Goal: Transaction & Acquisition: Book appointment/travel/reservation

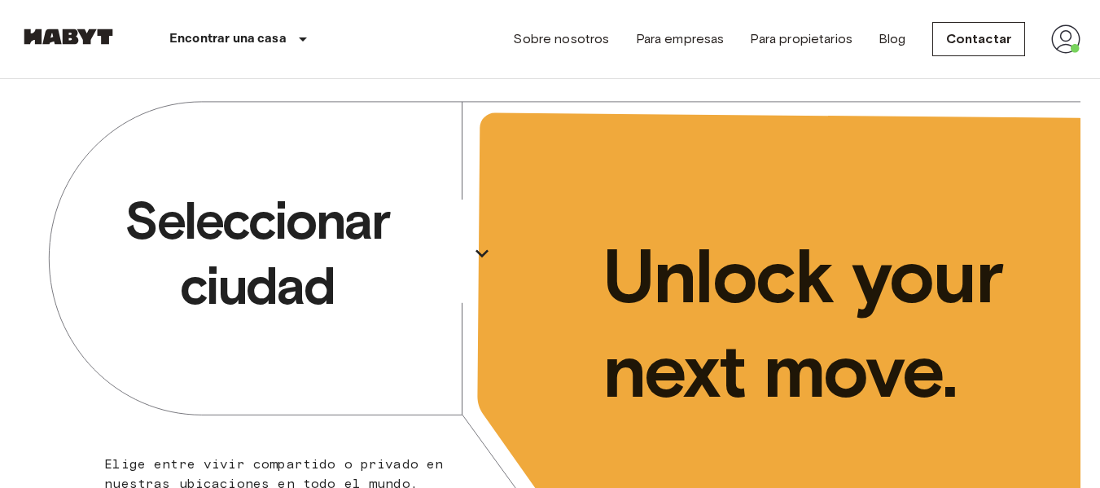
click at [483, 256] on icon "button" at bounding box center [481, 254] width 13 height 8
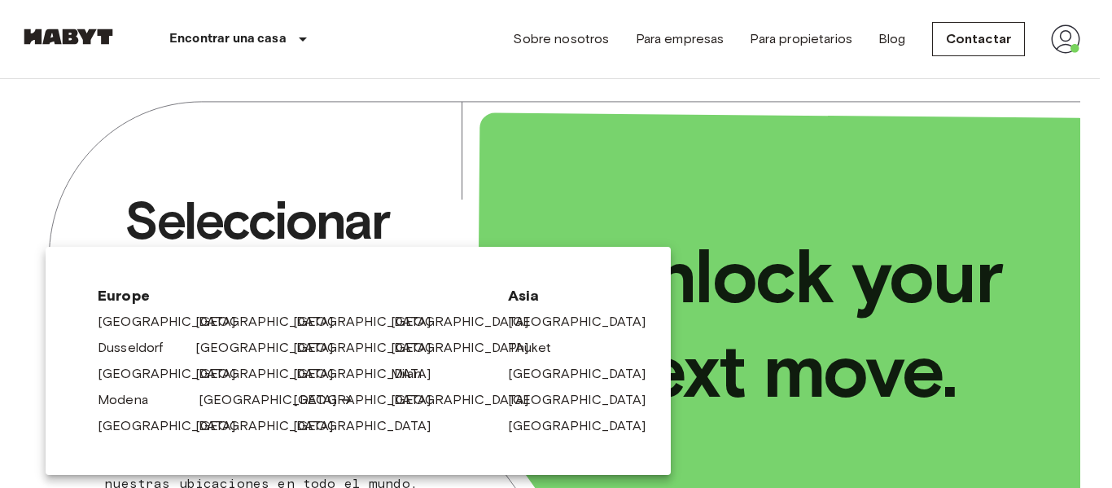
click at [228, 397] on link "[GEOGRAPHIC_DATA]" at bounding box center [276, 400] width 155 height 20
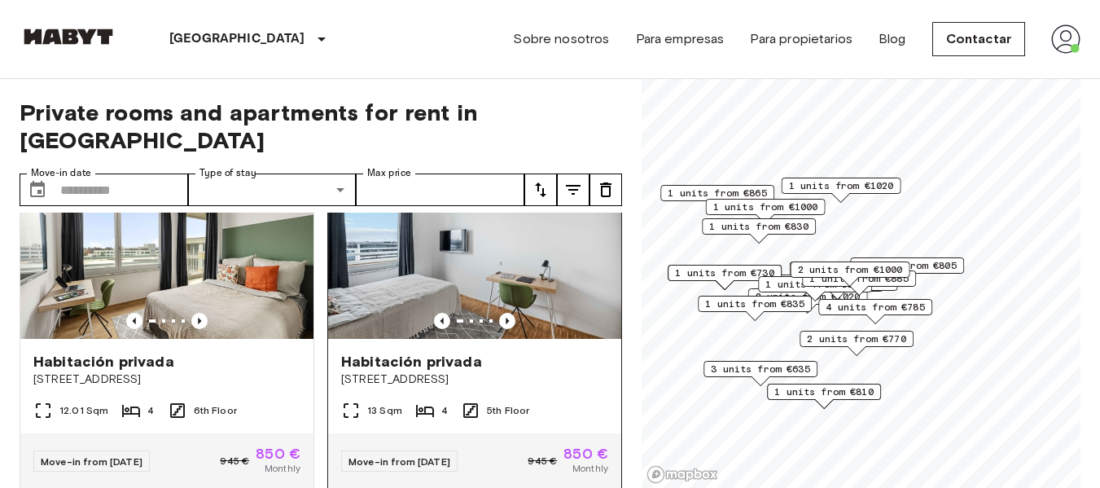
scroll to position [407, 0]
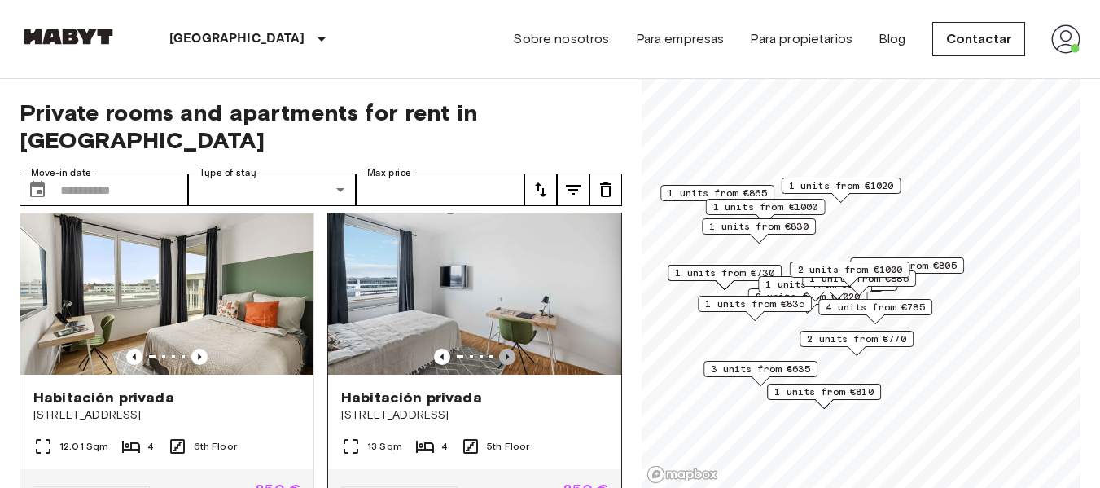
click at [505, 353] on icon "Previous image" at bounding box center [506, 356] width 3 height 7
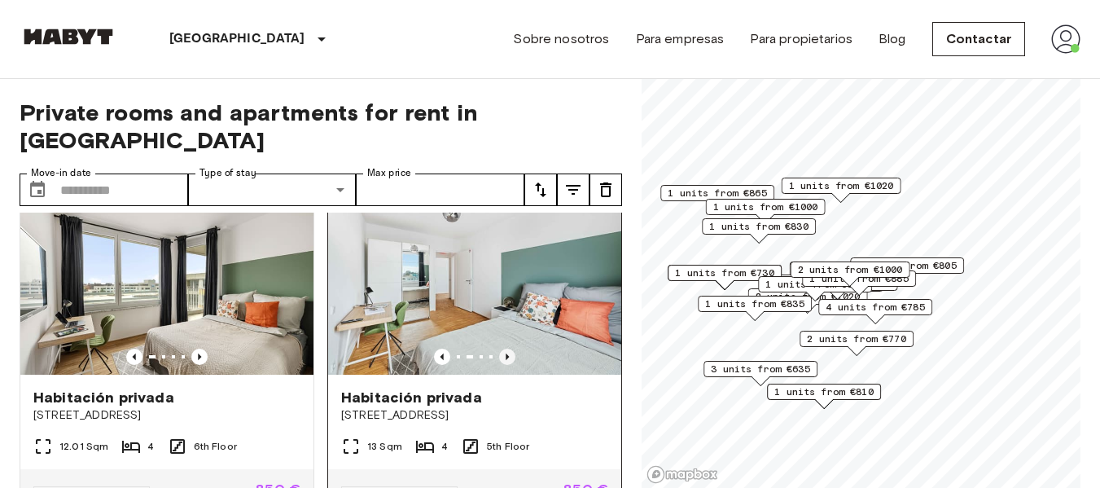
click at [505, 353] on icon "Previous image" at bounding box center [506, 356] width 3 height 7
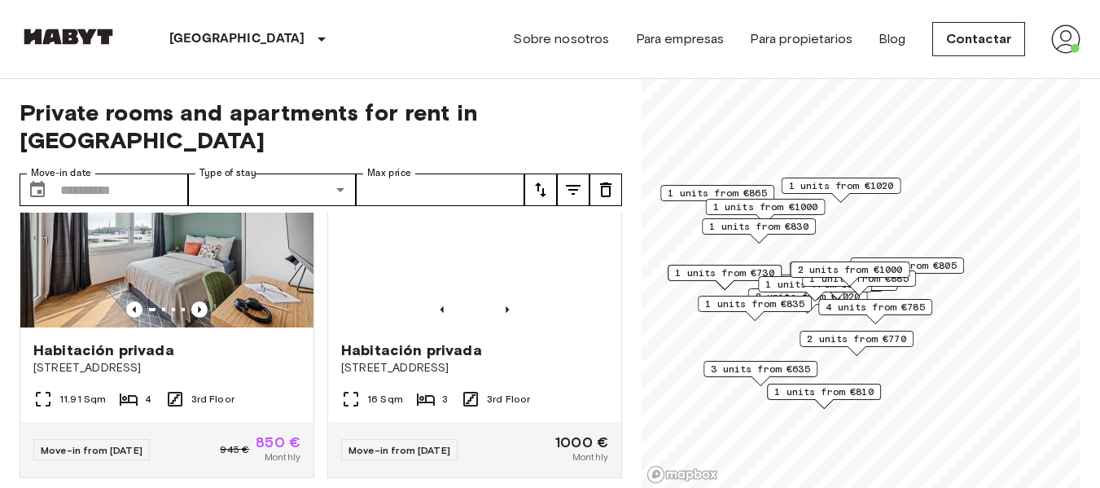
scroll to position [733, 0]
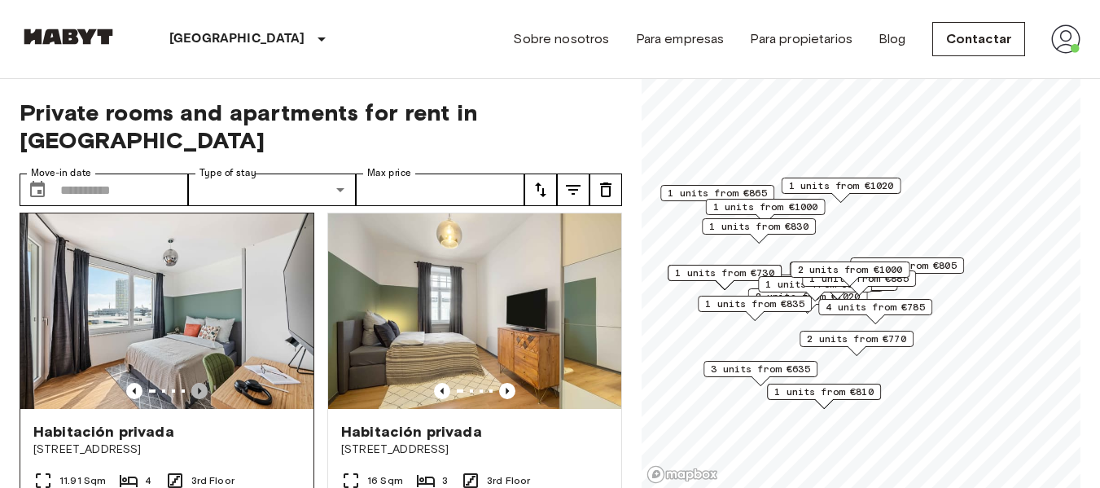
click at [198, 387] on icon "Previous image" at bounding box center [199, 390] width 3 height 7
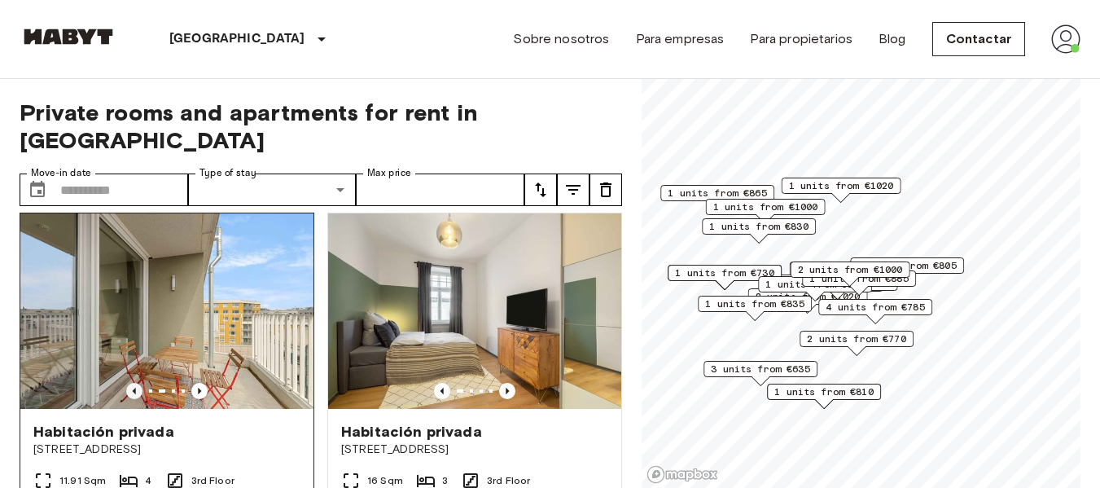
click at [133, 387] on icon "Previous image" at bounding box center [134, 390] width 3 height 7
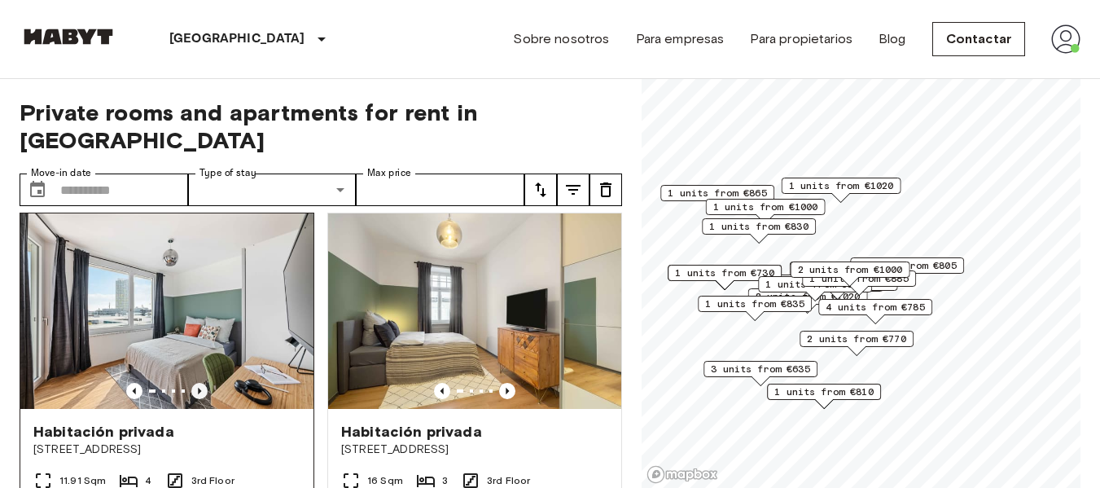
click at [198, 387] on icon "Previous image" at bounding box center [199, 390] width 3 height 7
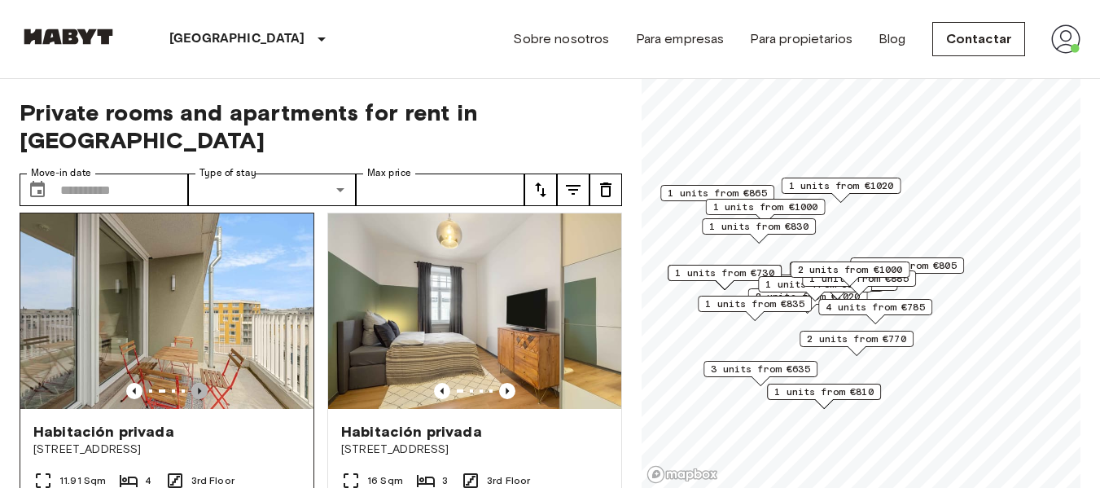
click at [196, 383] on icon "Previous image" at bounding box center [199, 391] width 16 height 16
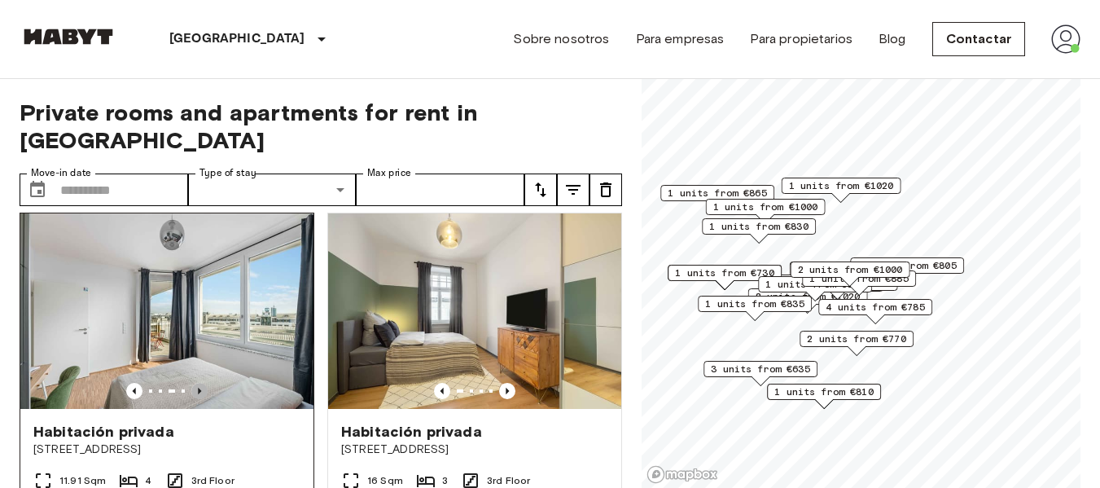
click at [196, 383] on icon "Previous image" at bounding box center [199, 391] width 16 height 16
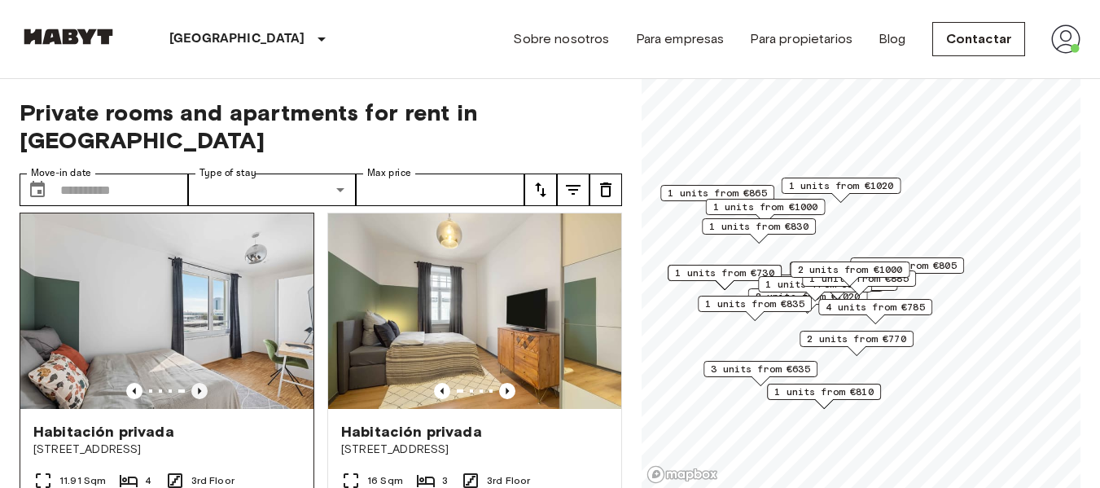
click at [196, 383] on icon "Previous image" at bounding box center [199, 391] width 16 height 16
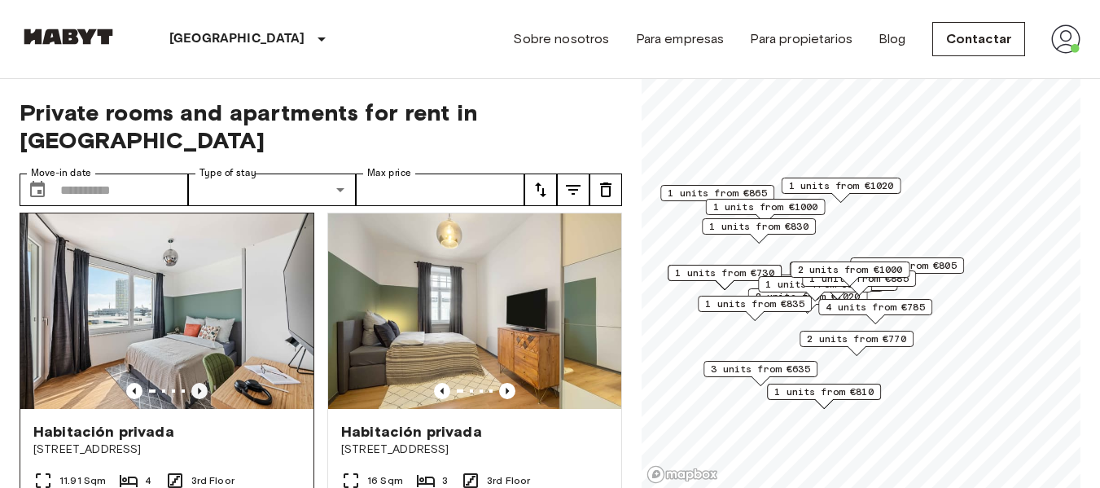
click at [196, 383] on icon "Previous image" at bounding box center [199, 391] width 16 height 16
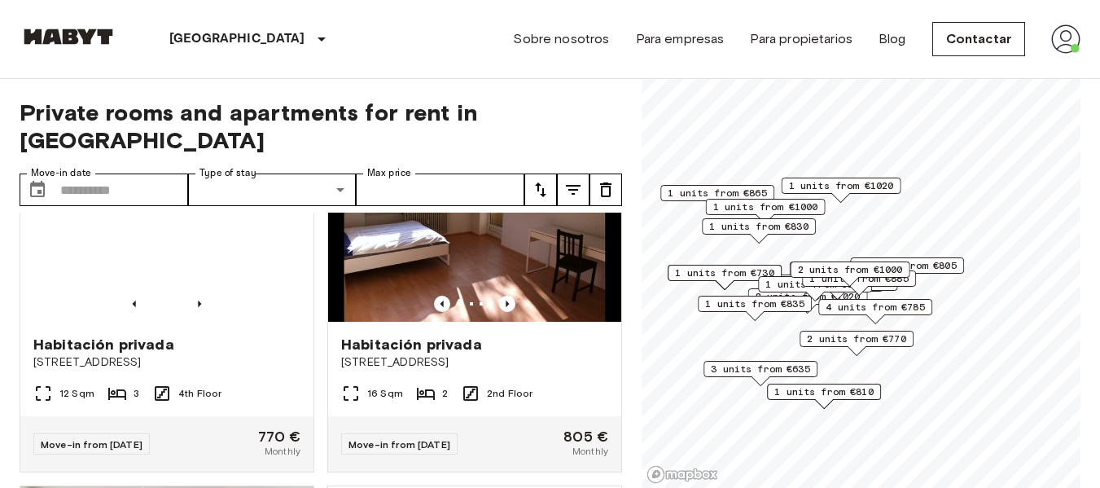
scroll to position [1872, 0]
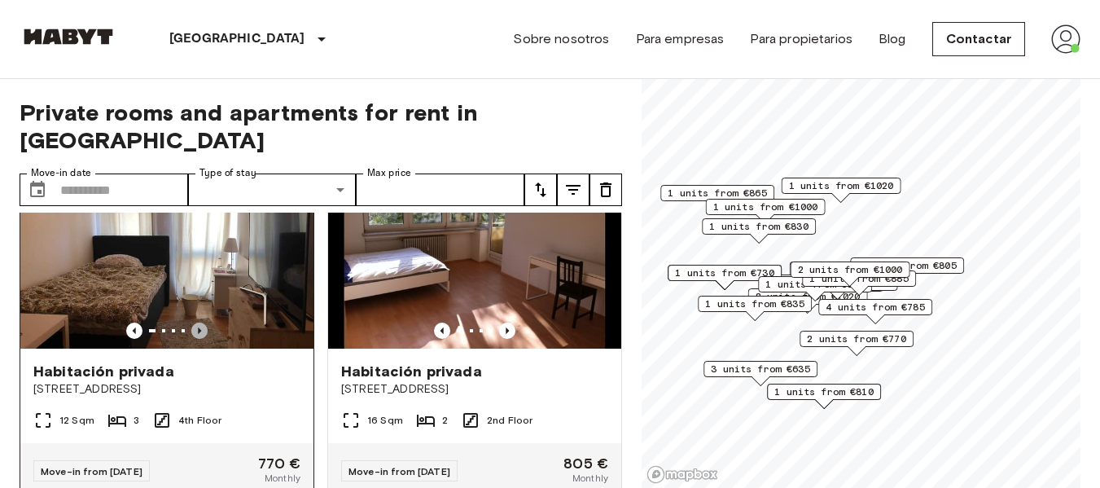
click at [199, 339] on icon "Previous image" at bounding box center [199, 330] width 16 height 16
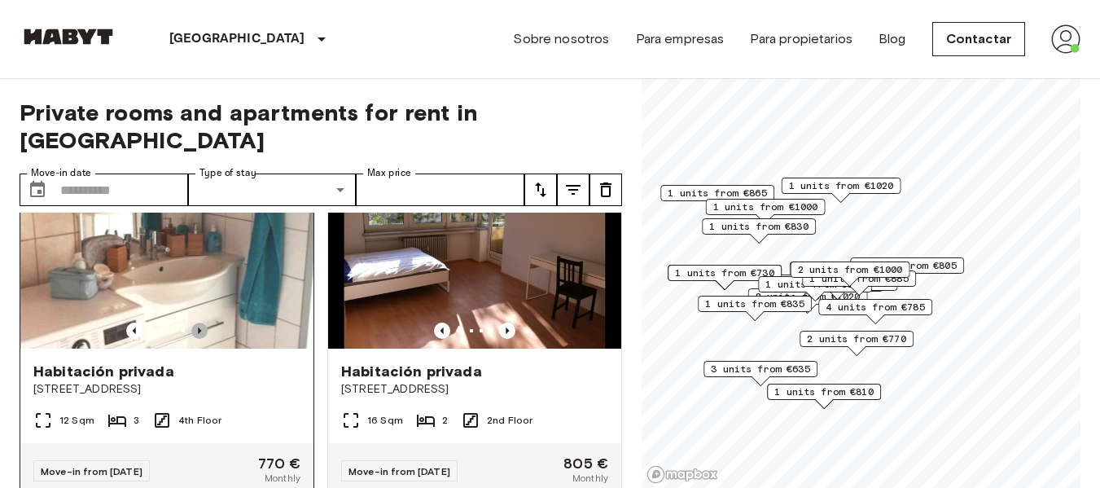
click at [199, 339] on icon "Previous image" at bounding box center [199, 330] width 16 height 16
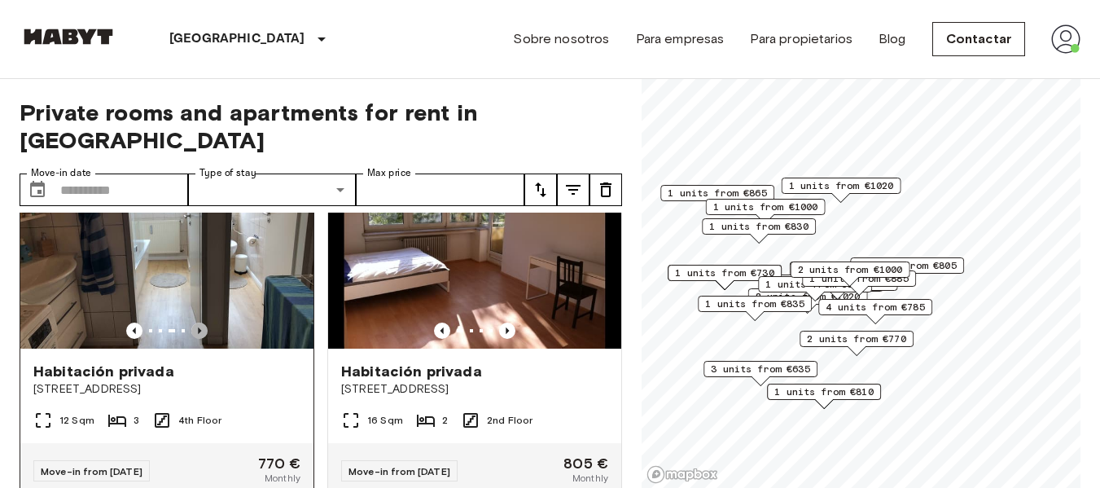
click at [199, 339] on icon "Previous image" at bounding box center [199, 330] width 16 height 16
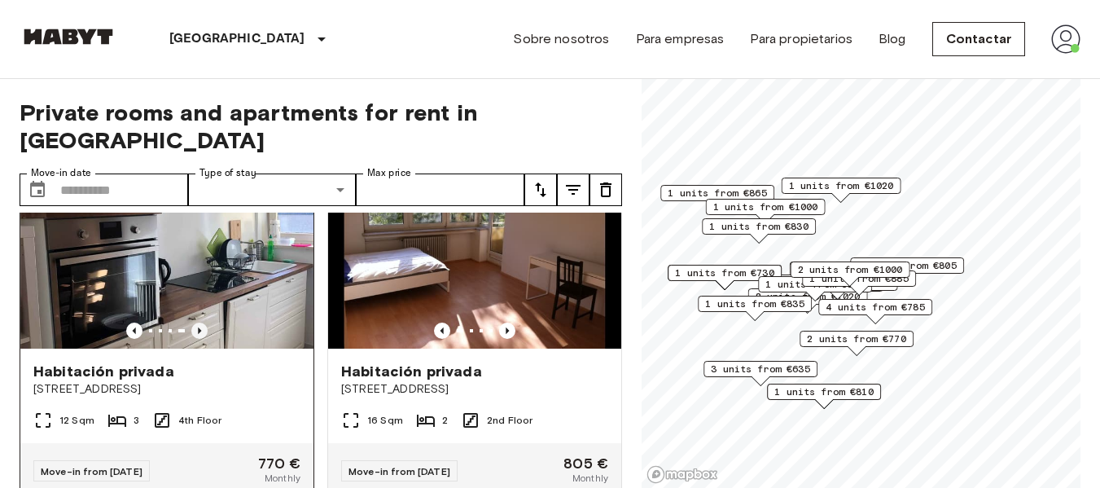
click at [199, 339] on icon "Previous image" at bounding box center [199, 330] width 16 height 16
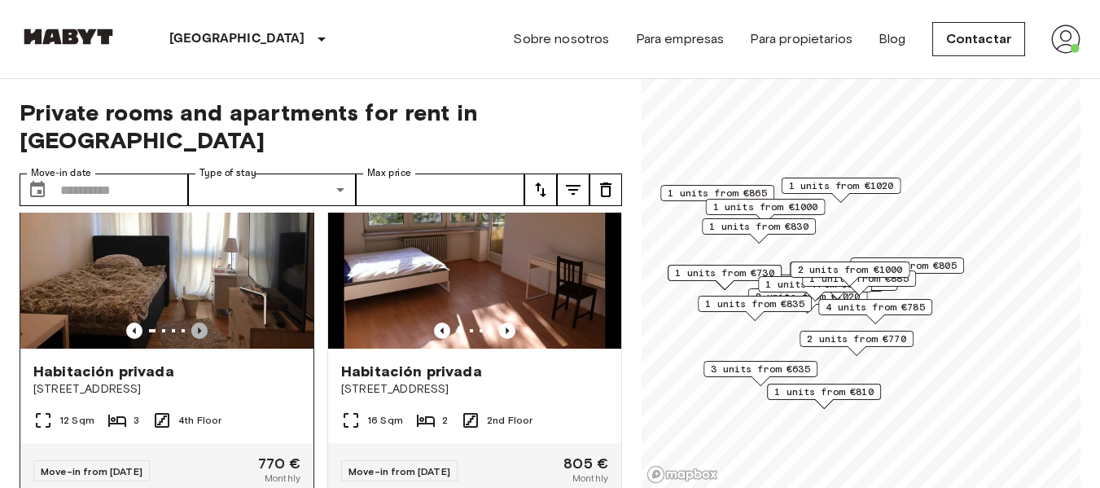
click at [199, 339] on icon "Previous image" at bounding box center [199, 330] width 16 height 16
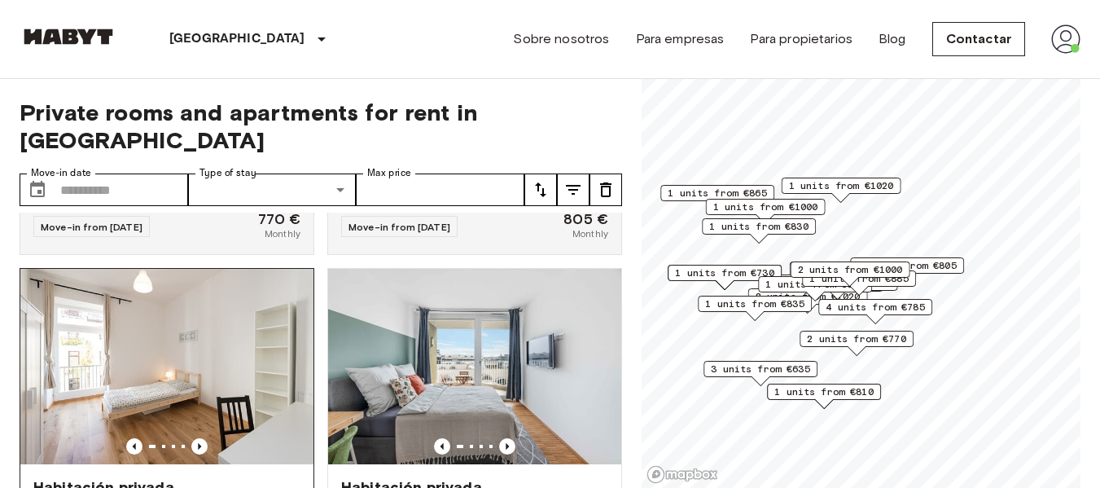
scroll to position [2198, 0]
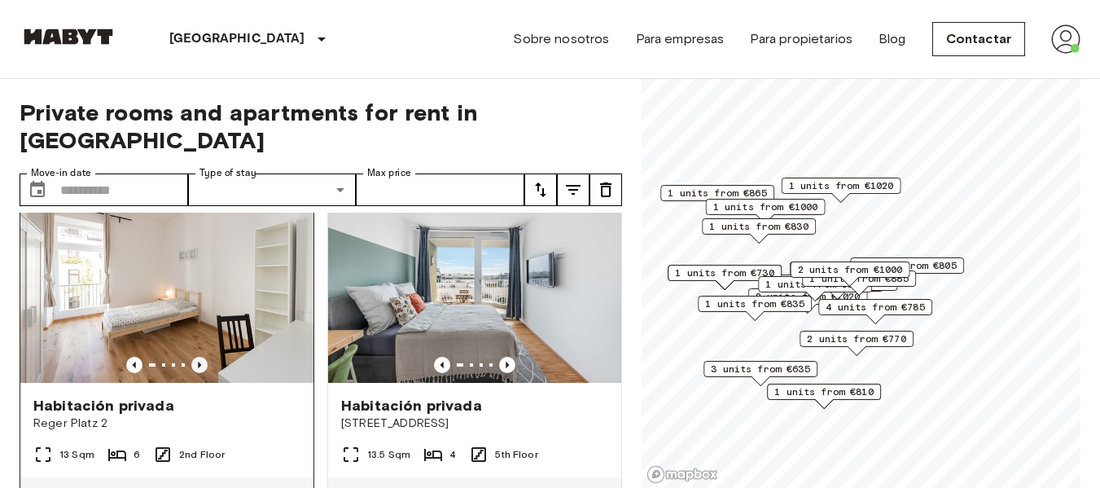
click at [193, 373] on icon "Previous image" at bounding box center [199, 364] width 16 height 16
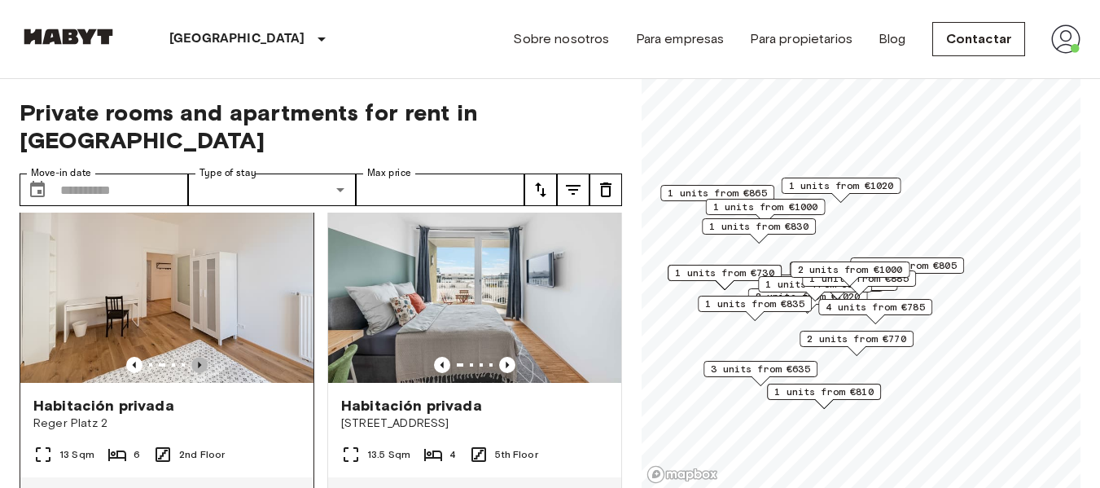
click at [193, 373] on icon "Previous image" at bounding box center [199, 364] width 16 height 16
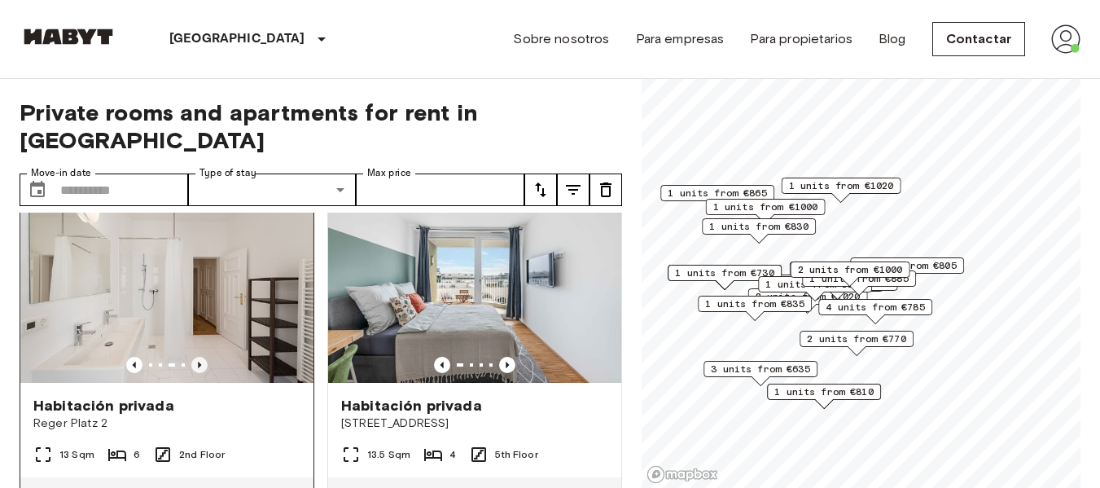
click at [193, 373] on icon "Previous image" at bounding box center [199, 364] width 16 height 16
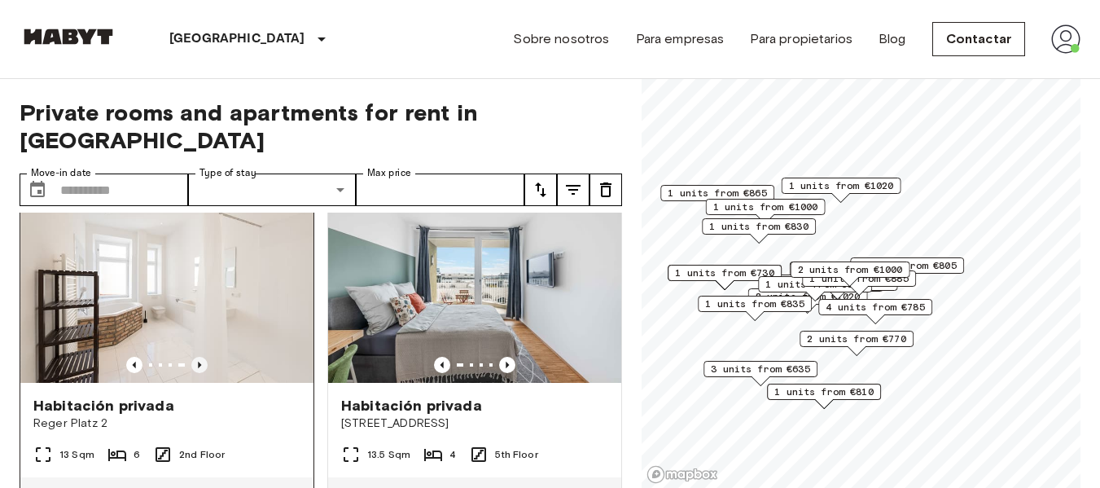
click at [193, 373] on icon "Previous image" at bounding box center [199, 364] width 16 height 16
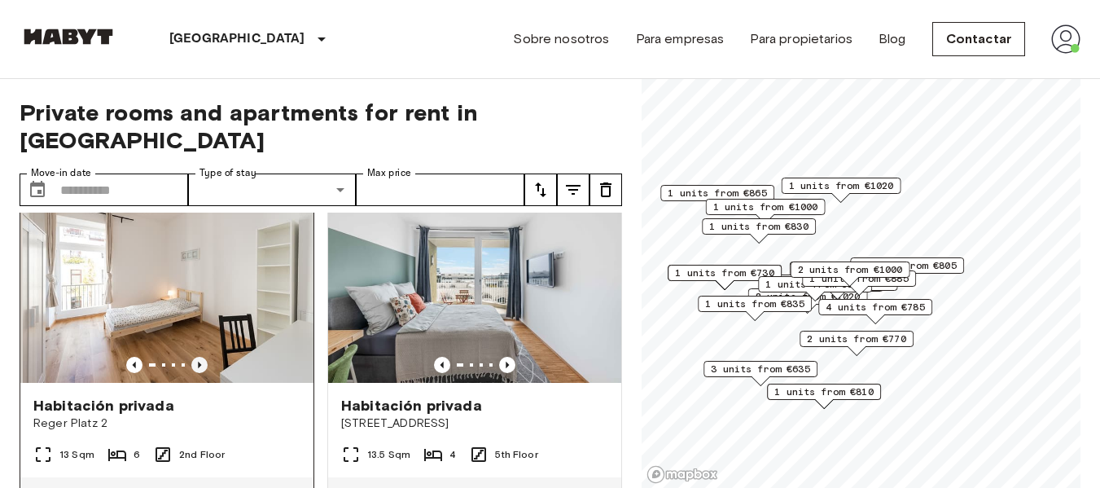
click at [193, 373] on icon "Previous image" at bounding box center [199, 364] width 16 height 16
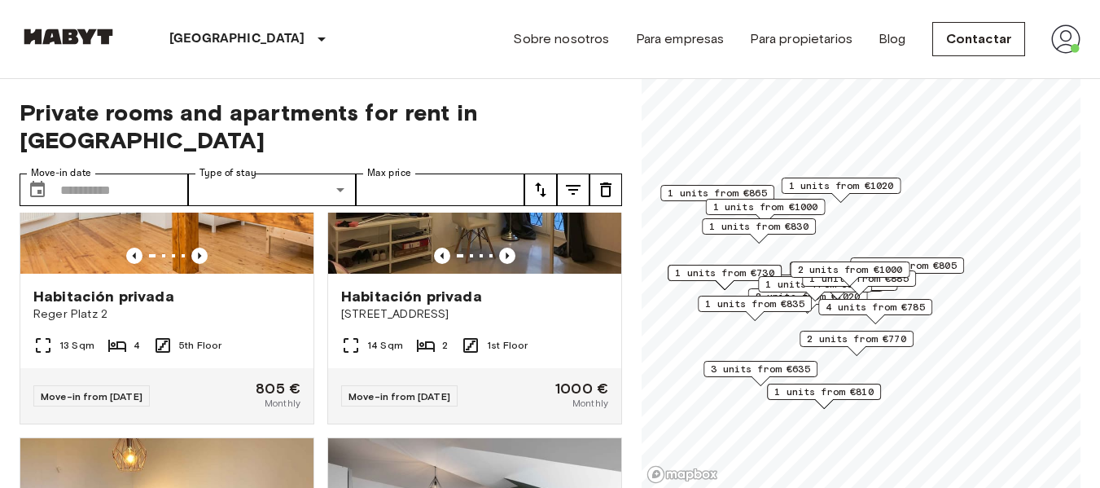
scroll to position [3664, 0]
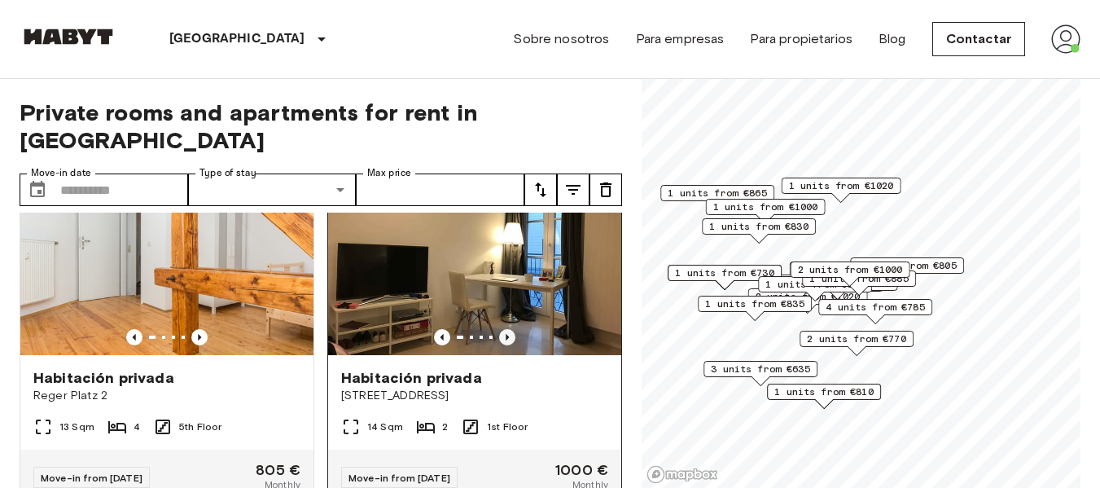
click at [504, 345] on icon "Previous image" at bounding box center [507, 337] width 16 height 16
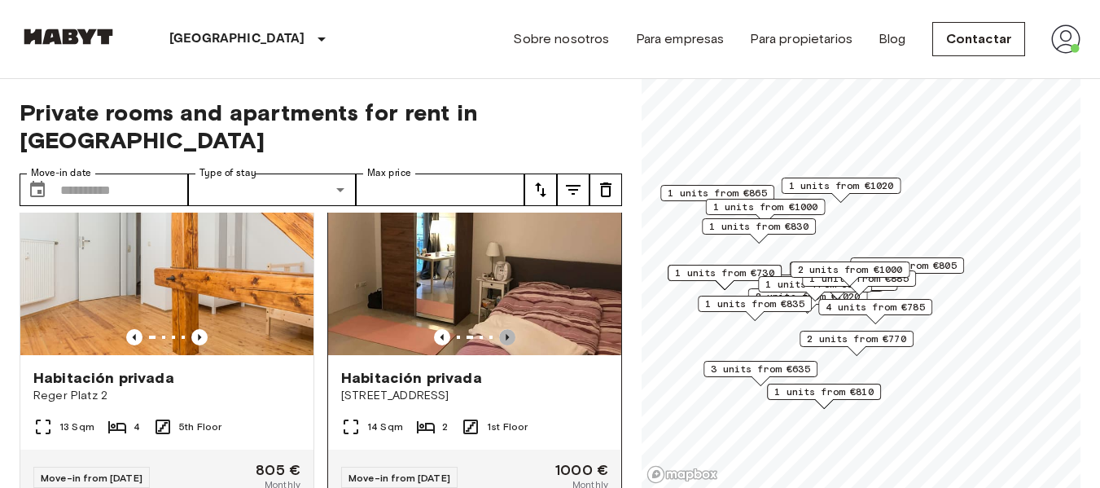
click at [504, 345] on icon "Previous image" at bounding box center [507, 337] width 16 height 16
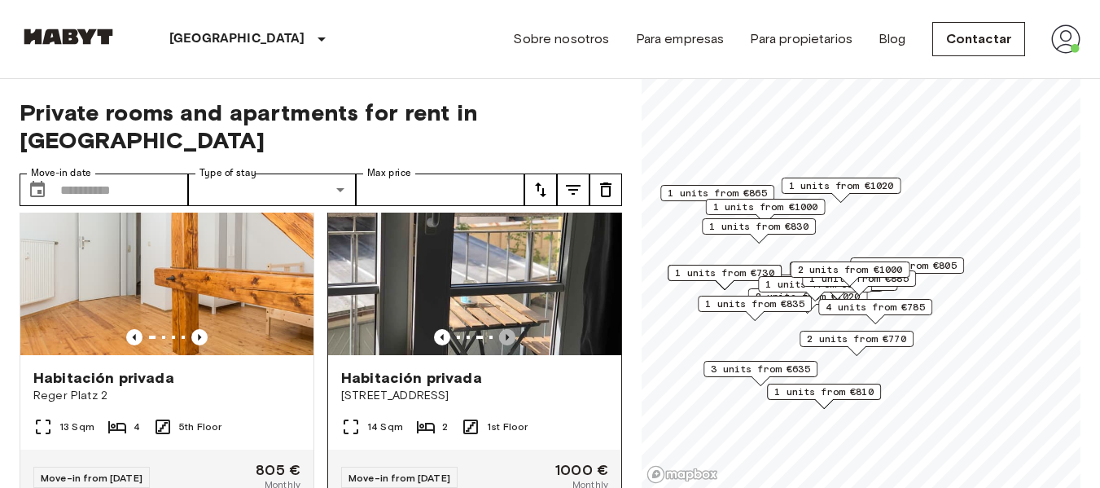
click at [504, 345] on icon "Previous image" at bounding box center [507, 337] width 16 height 16
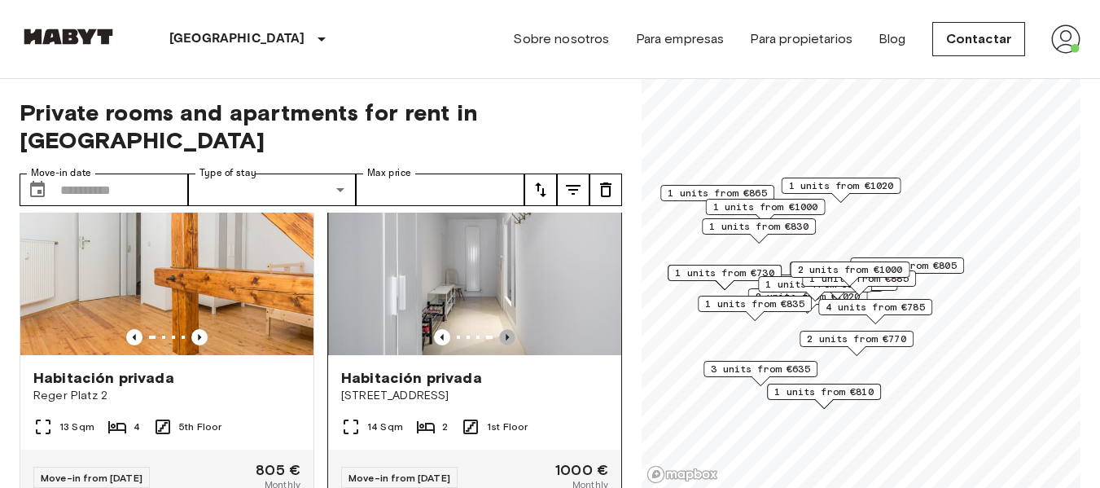
click at [504, 345] on icon "Previous image" at bounding box center [507, 337] width 16 height 16
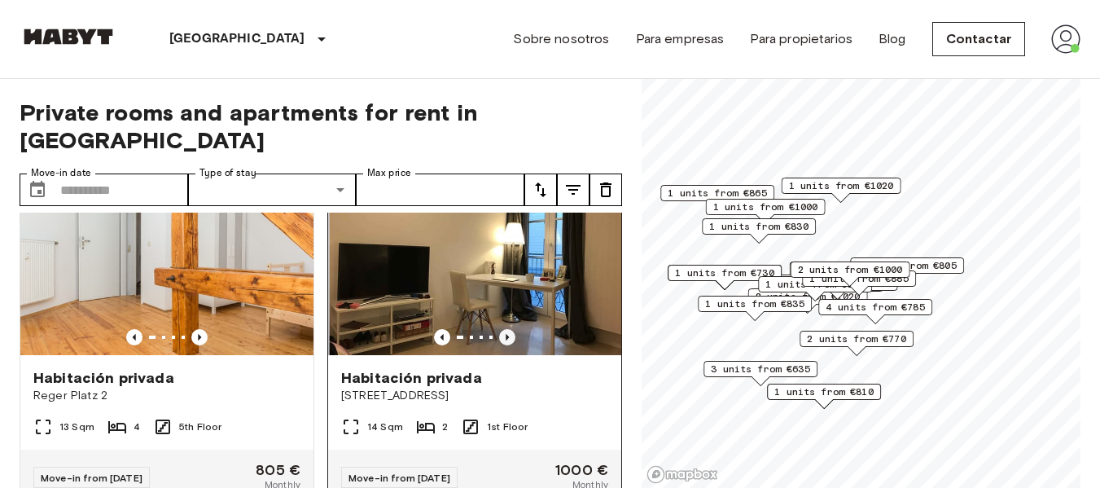
click at [504, 345] on icon "Previous image" at bounding box center [507, 337] width 16 height 16
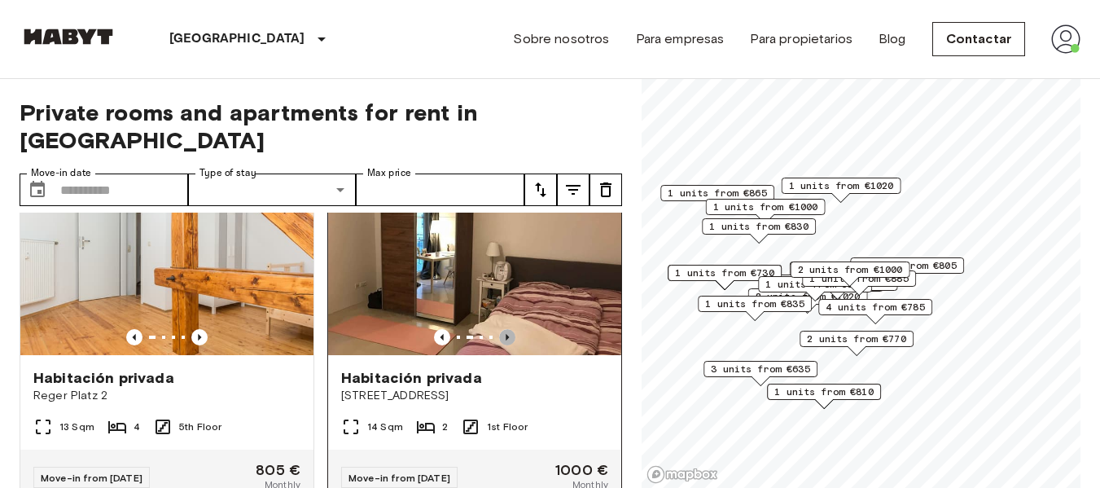
click at [504, 345] on icon "Previous image" at bounding box center [507, 337] width 16 height 16
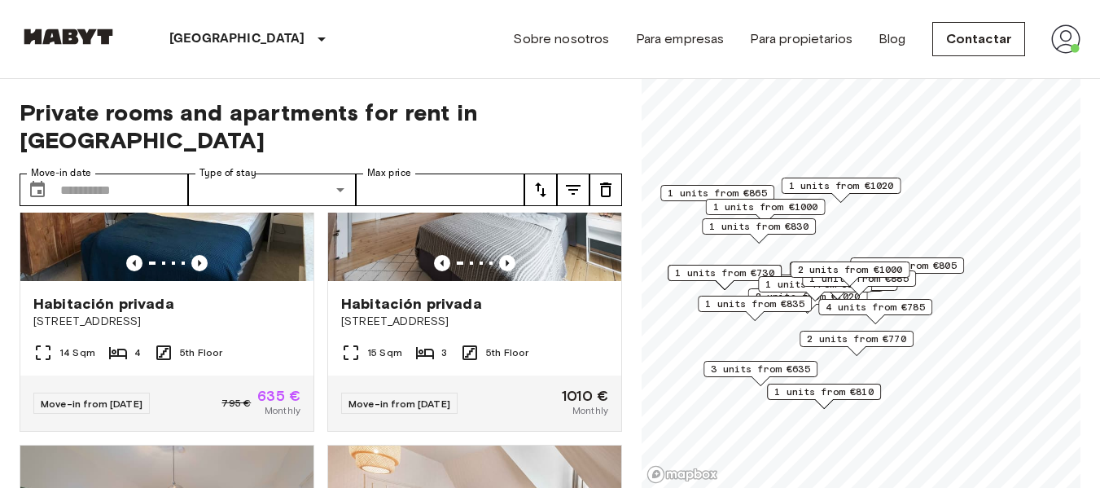
scroll to position [4071, 0]
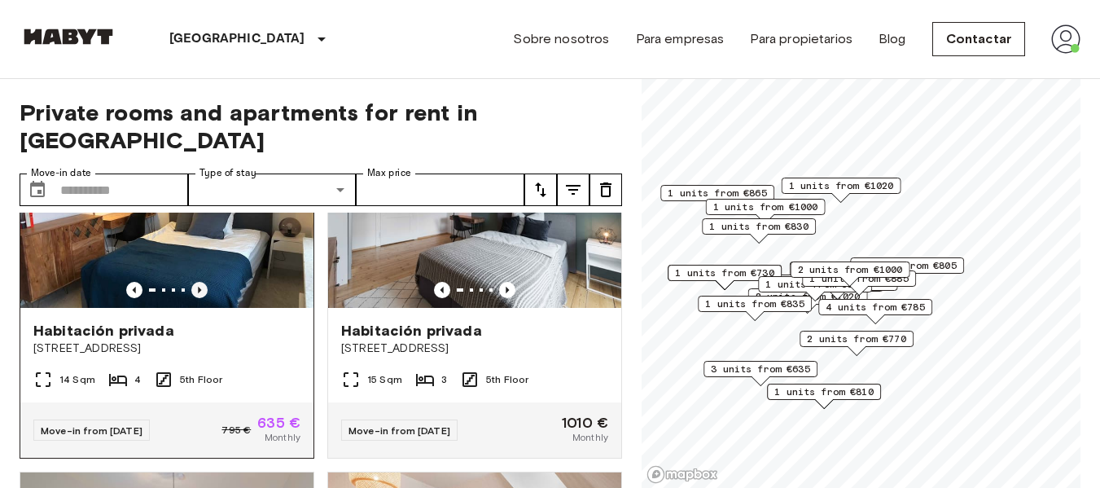
click at [198, 293] on icon "Previous image" at bounding box center [199, 289] width 3 height 7
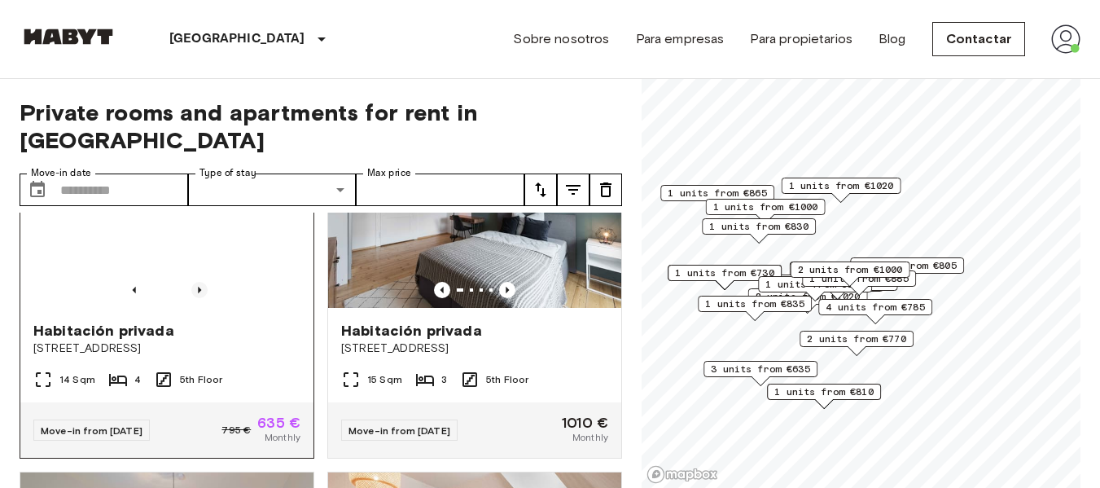
click at [198, 293] on icon "Previous image" at bounding box center [199, 289] width 3 height 7
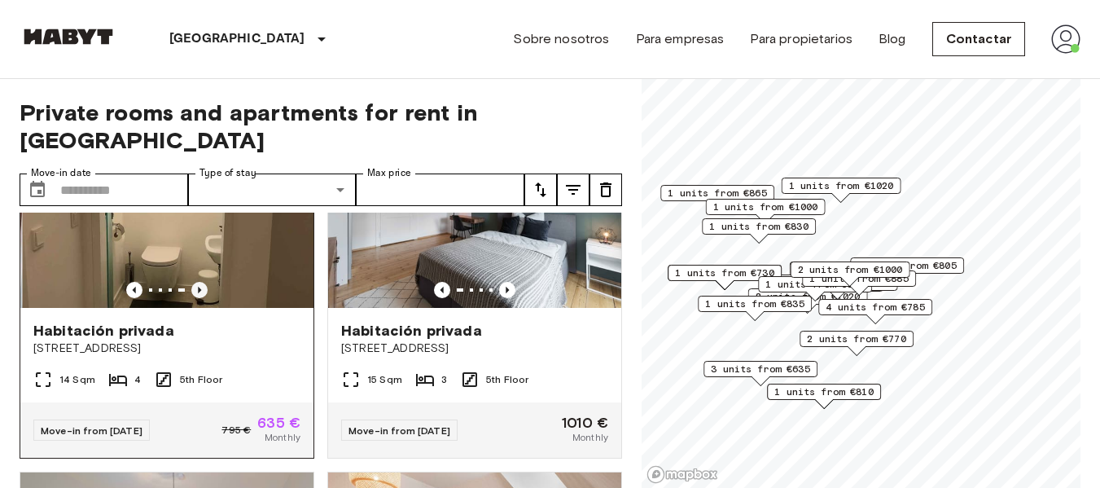
click at [198, 293] on icon "Previous image" at bounding box center [199, 289] width 3 height 7
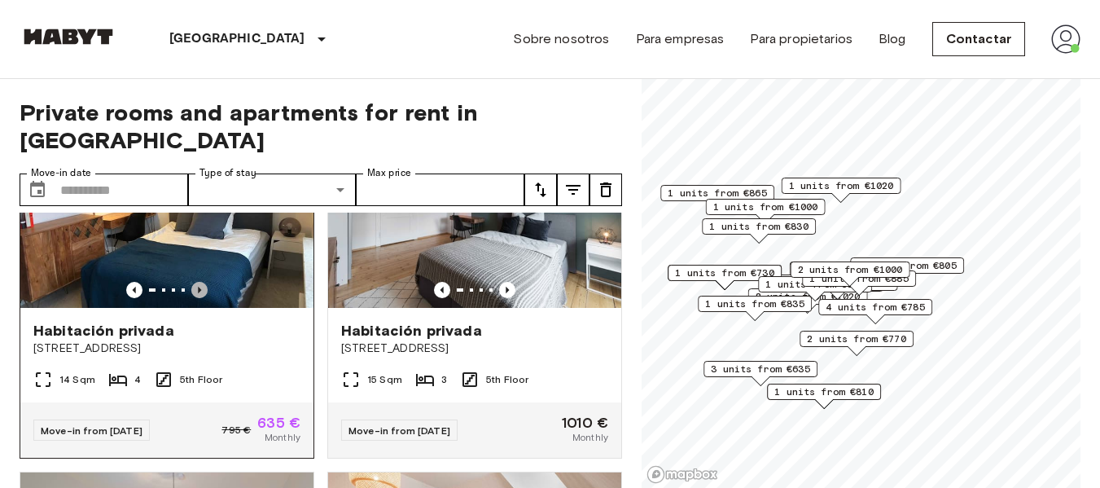
click at [198, 293] on icon "Previous image" at bounding box center [199, 289] width 3 height 7
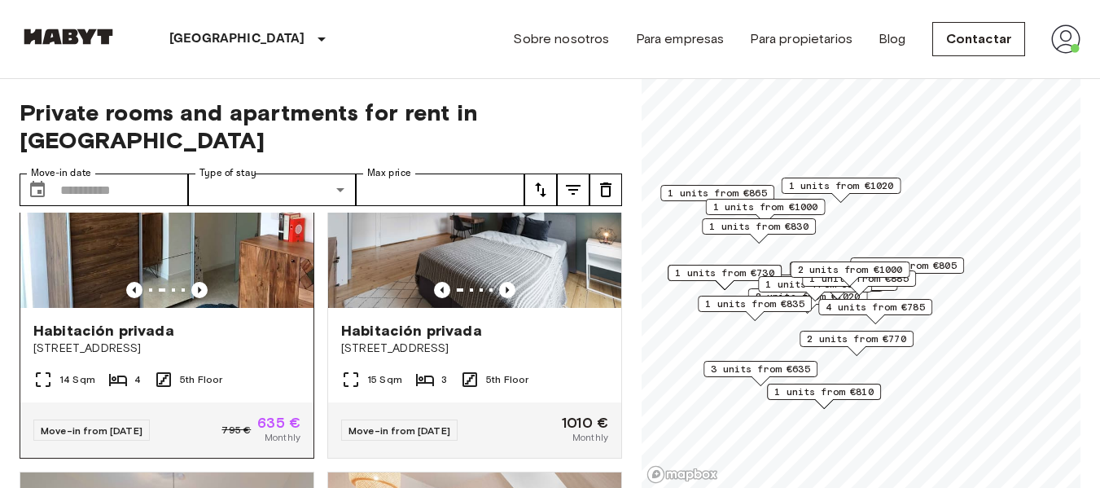
click at [155, 279] on img at bounding box center [166, 209] width 293 height 195
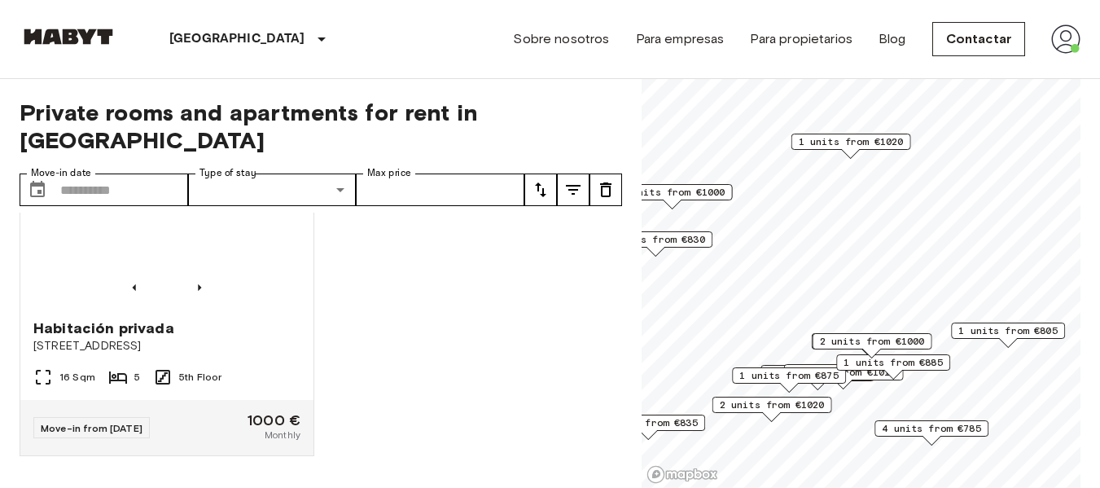
scroll to position [1864, 0]
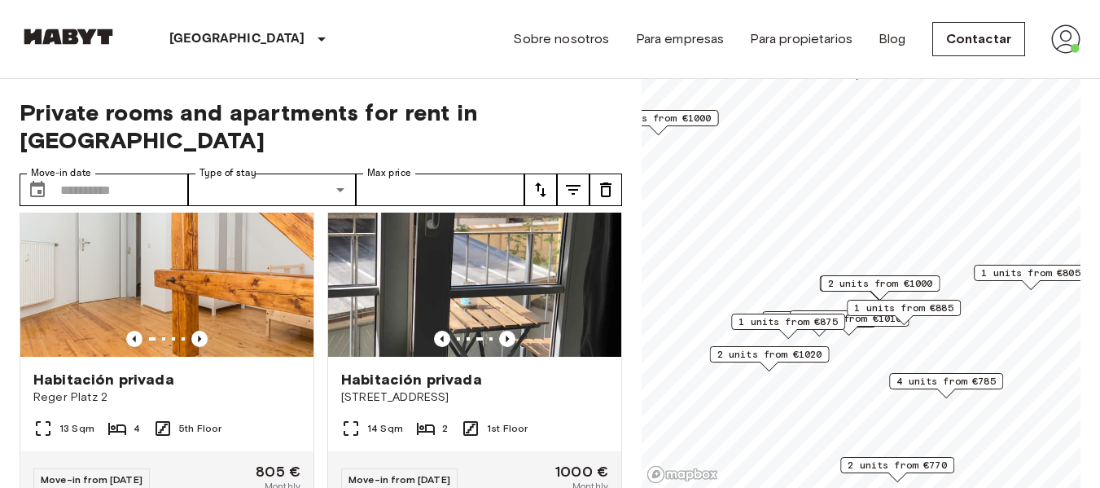
scroll to position [2232, 0]
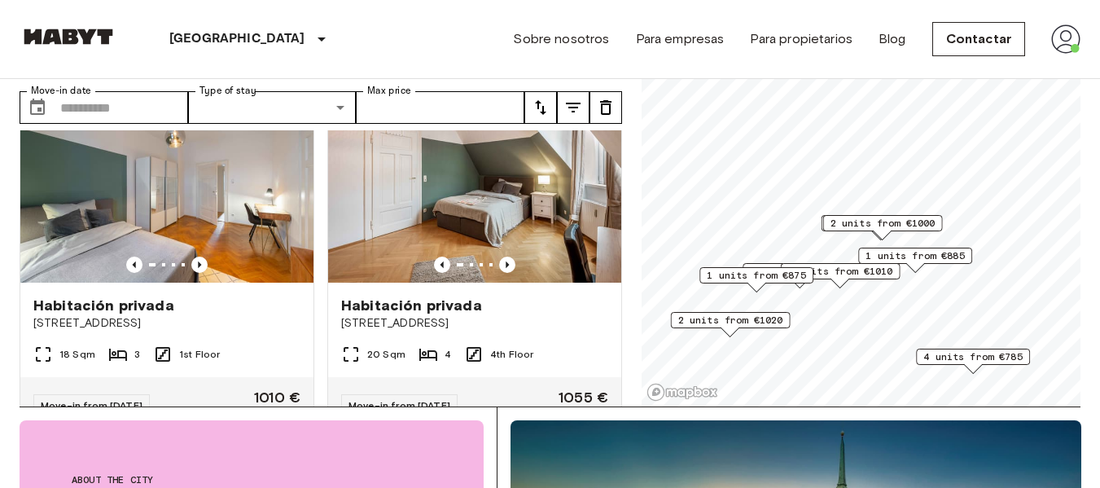
scroll to position [81, 0]
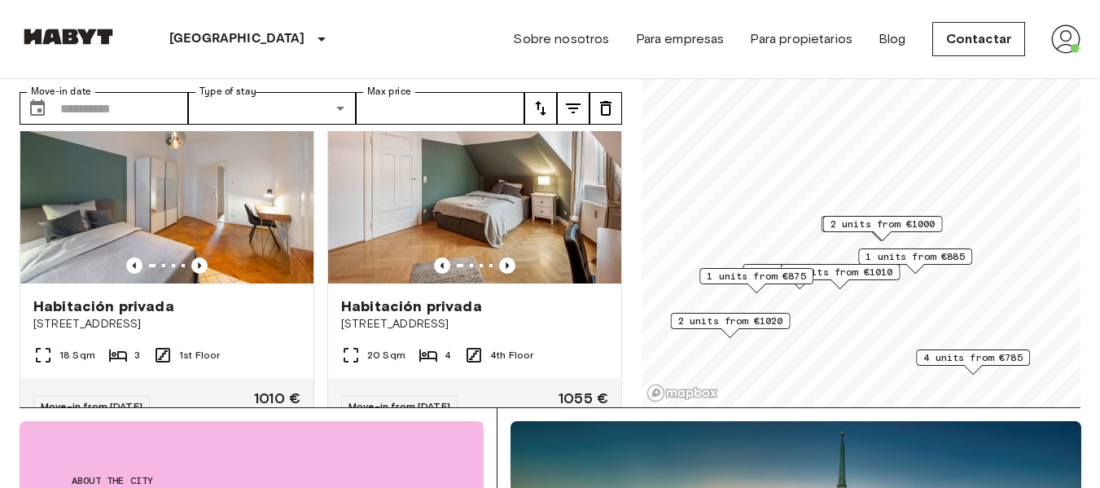
click at [979, 356] on span "4 units from €785" at bounding box center [972, 357] width 99 height 15
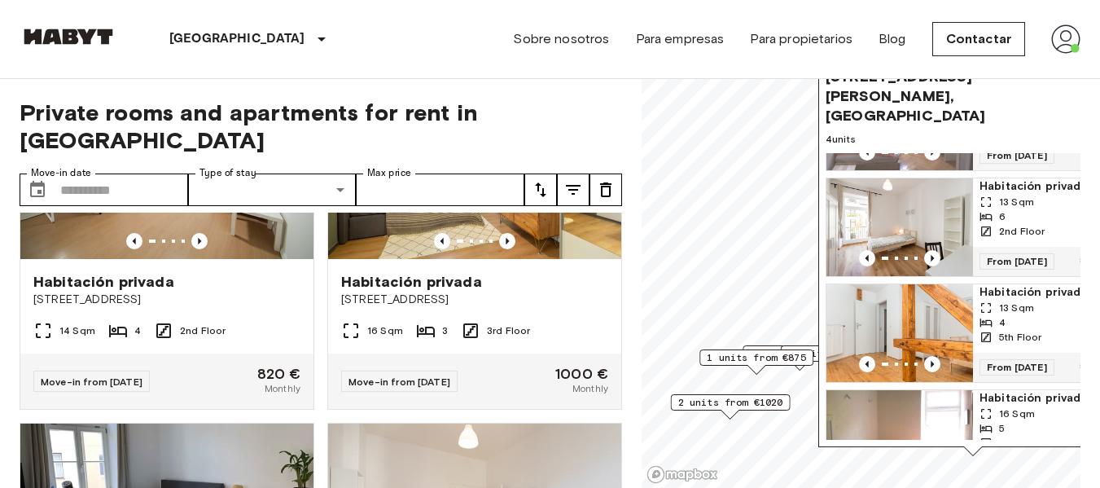
scroll to position [0, 0]
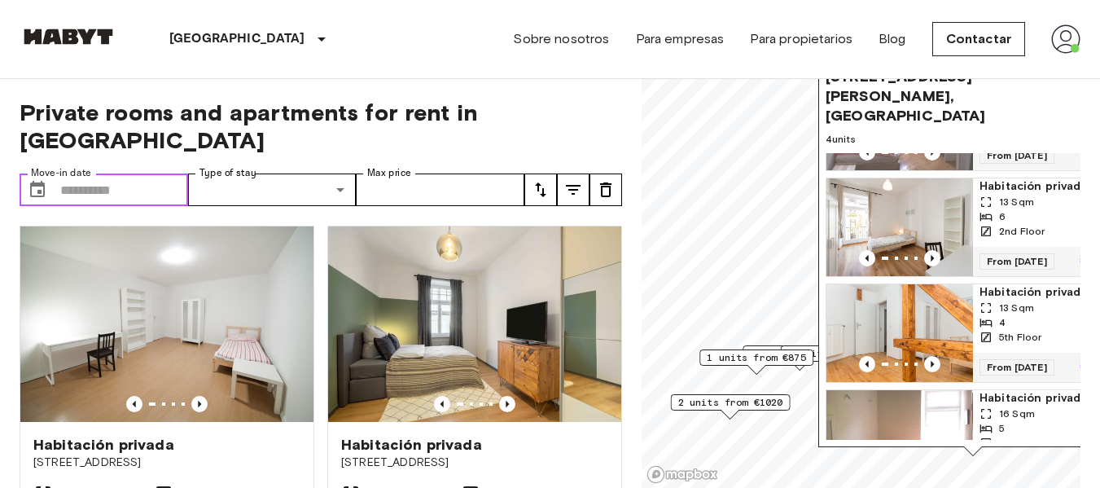
click at [67, 173] on input "Move-in date" at bounding box center [124, 189] width 128 height 33
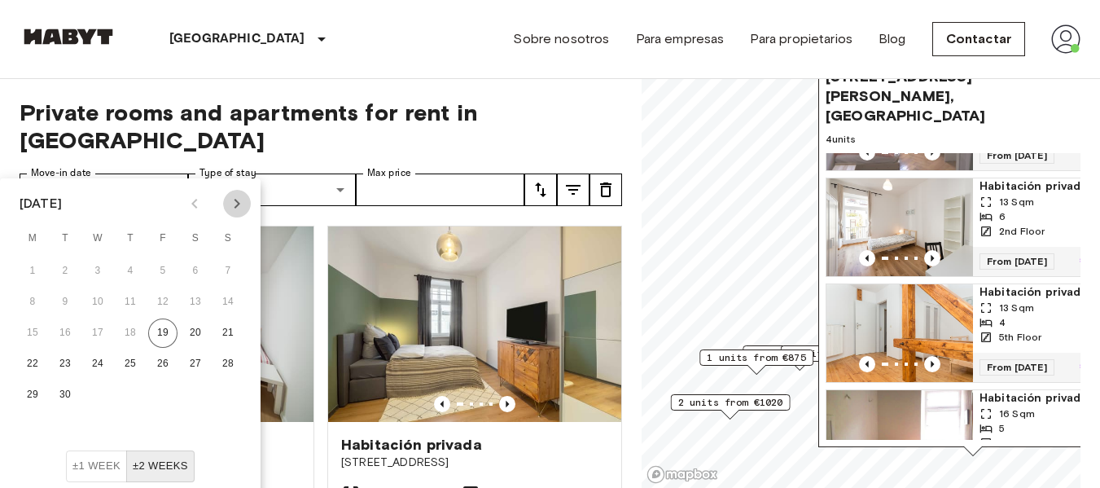
click at [238, 203] on icon "Next month" at bounding box center [237, 204] width 6 height 10
click at [196, 266] on button "1" at bounding box center [195, 270] width 29 height 29
type input "**********"
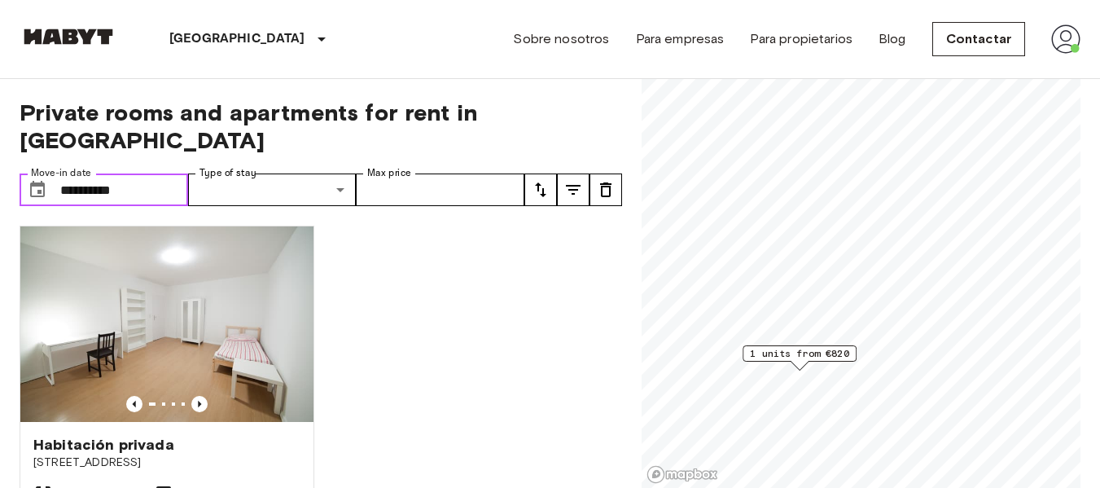
drag, startPoint x: 147, startPoint y: 164, endPoint x: 89, endPoint y: 164, distance: 58.6
click at [89, 173] on input "**********" at bounding box center [124, 189] width 128 height 33
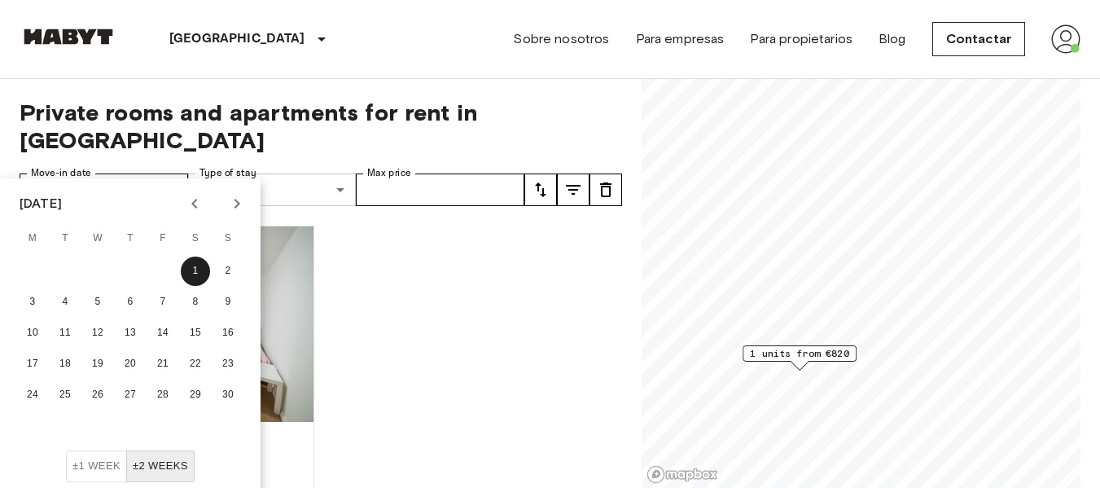
drag, startPoint x: 58, startPoint y: 158, endPoint x: 189, endPoint y: 164, distance: 131.2
click at [189, 173] on div "**********" at bounding box center [272, 189] width 505 height 33
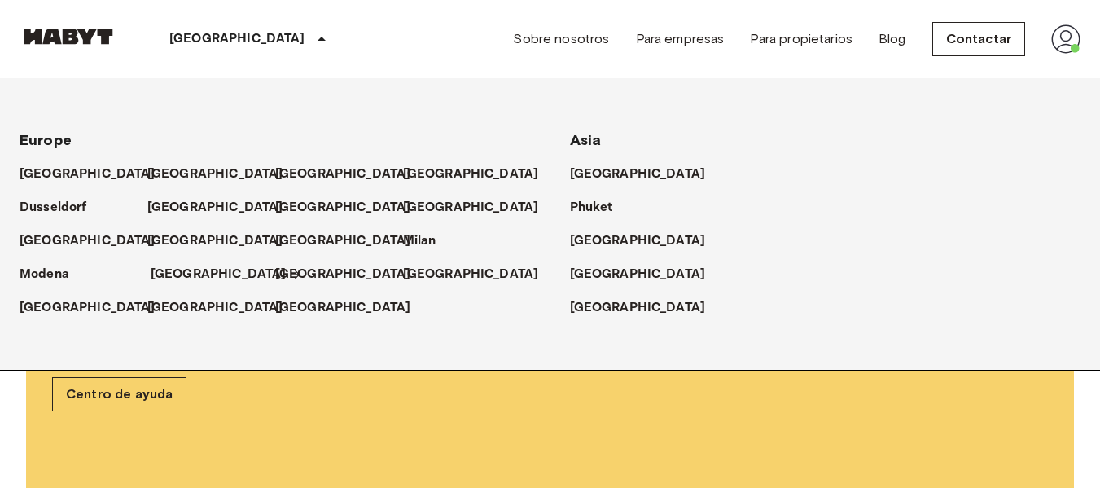
click at [169, 272] on p "[GEOGRAPHIC_DATA]" at bounding box center [219, 275] width 136 height 20
click at [199, 35] on p "[GEOGRAPHIC_DATA]" at bounding box center [237, 39] width 136 height 20
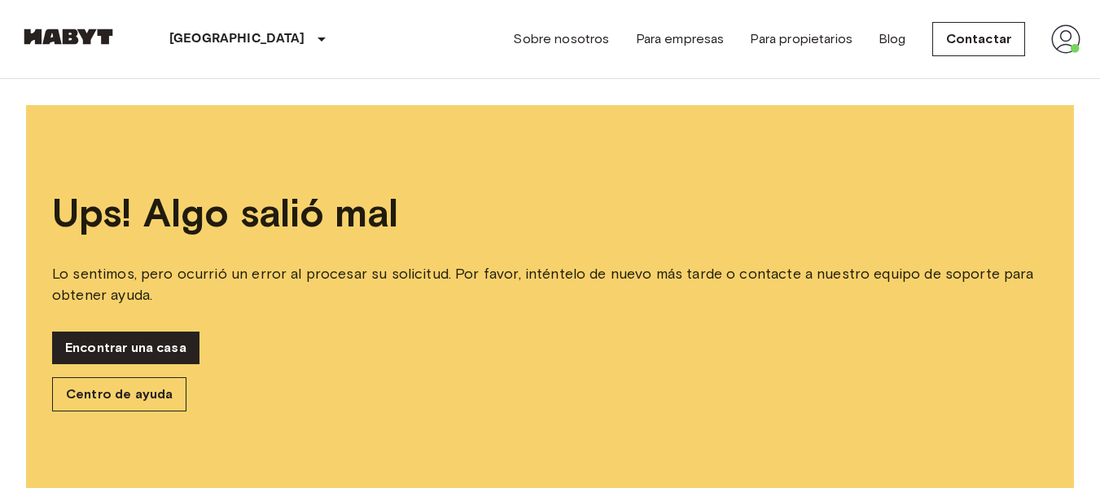
click at [69, 42] on img at bounding box center [69, 36] width 98 height 16
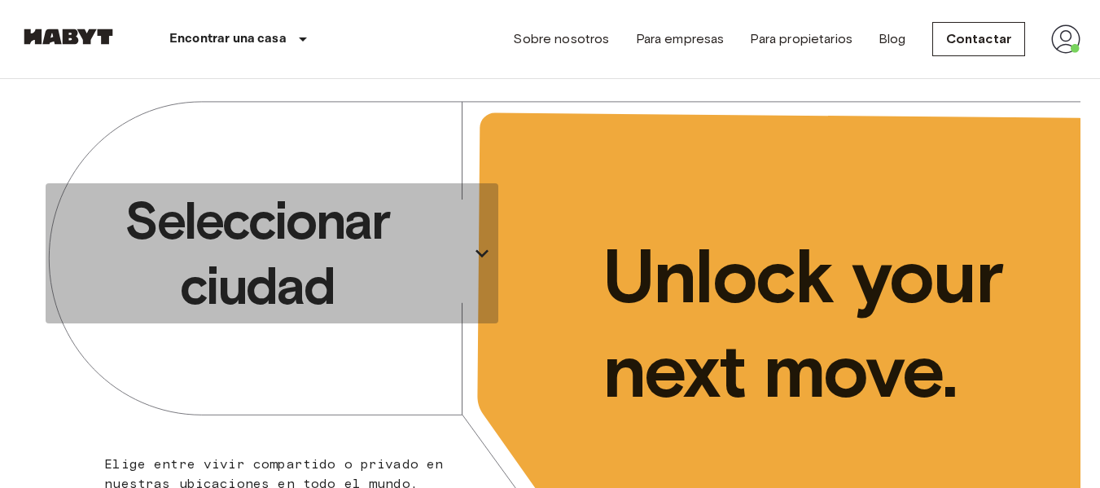
click at [335, 237] on p "Seleccionar ciudad" at bounding box center [257, 253] width 410 height 130
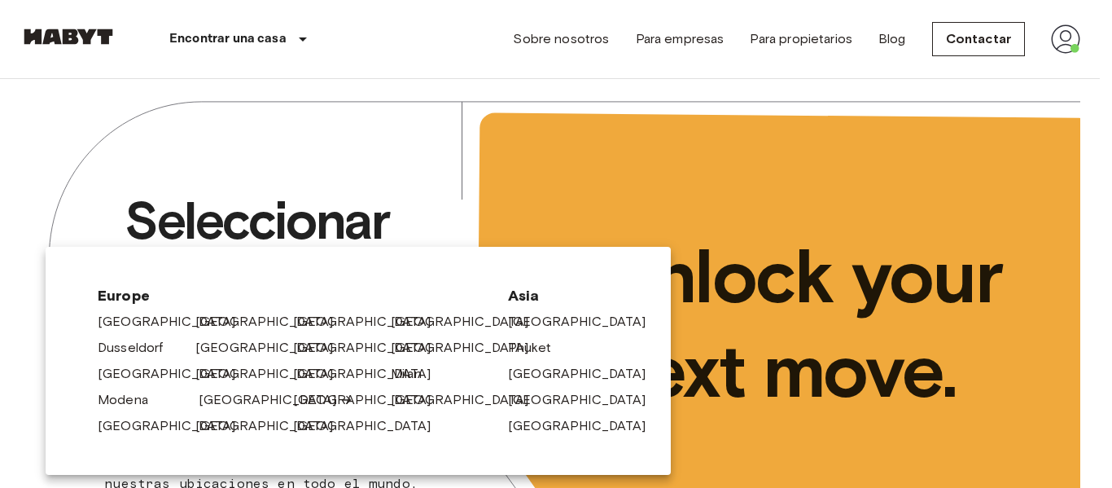
click at [219, 400] on link "[GEOGRAPHIC_DATA]" at bounding box center [276, 400] width 155 height 20
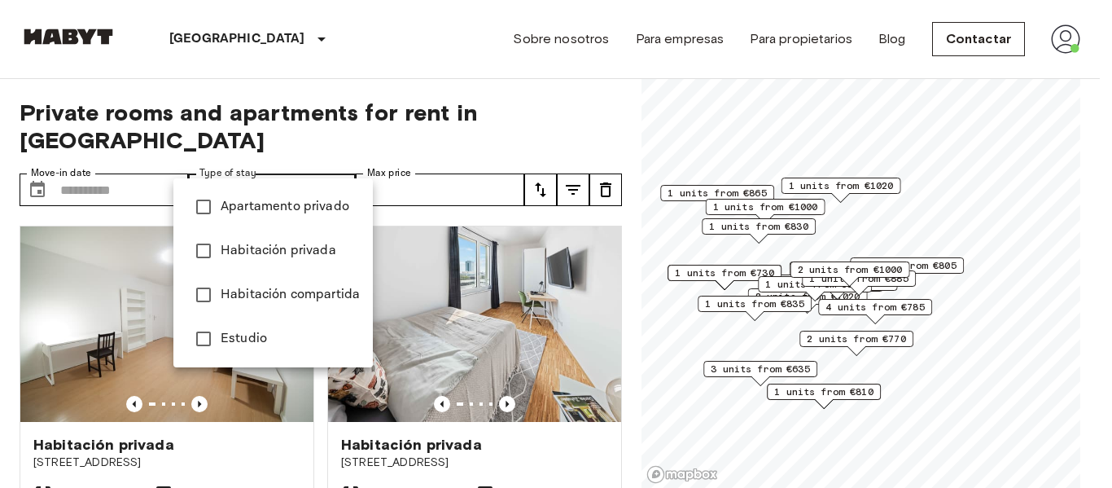
type input "**********"
click at [540, 81] on div at bounding box center [556, 244] width 1112 height 488
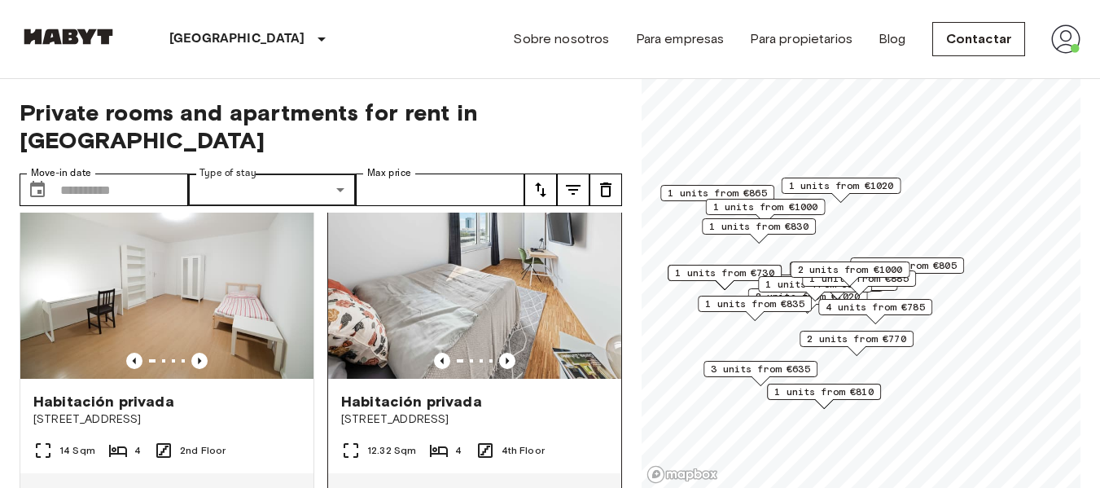
scroll to position [81, 0]
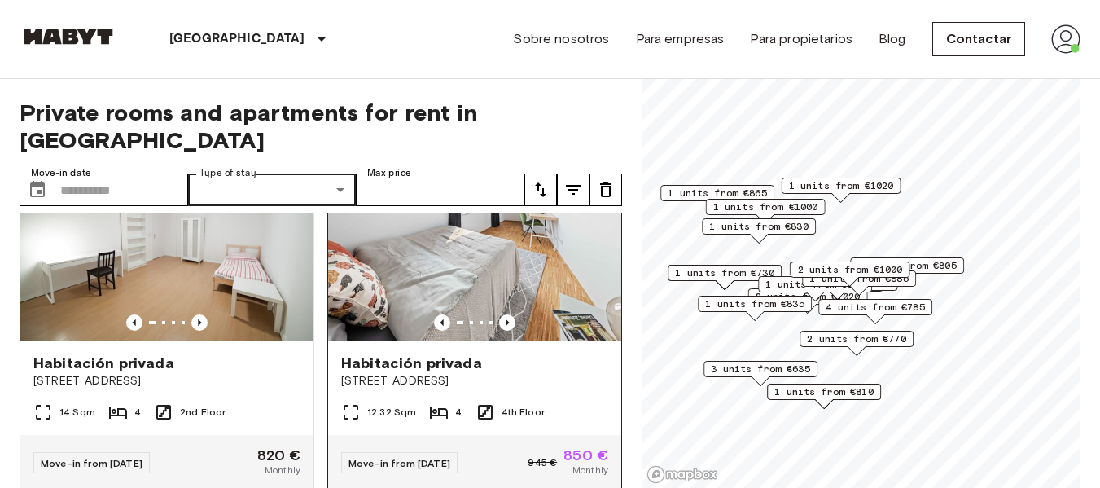
click at [437, 273] on img at bounding box center [474, 242] width 293 height 195
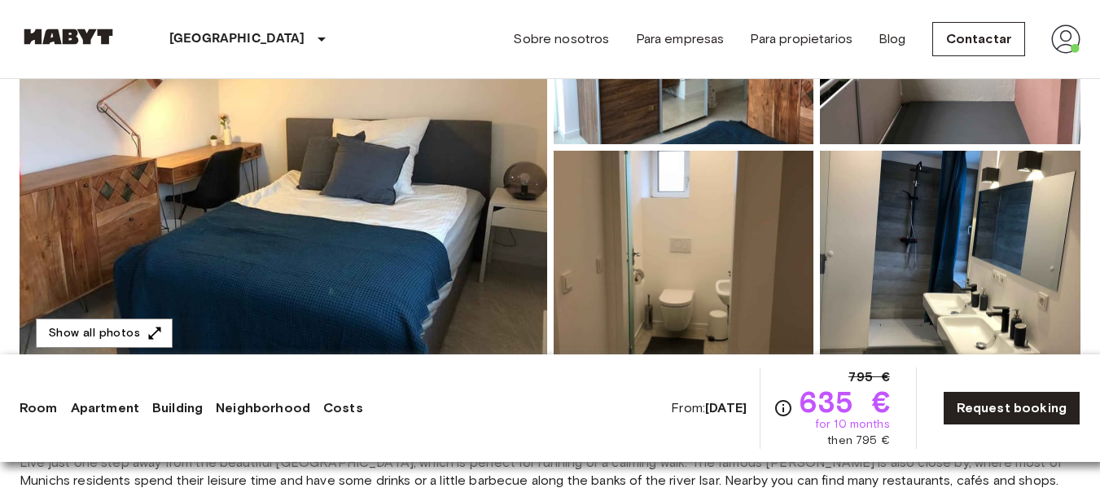
scroll to position [326, 0]
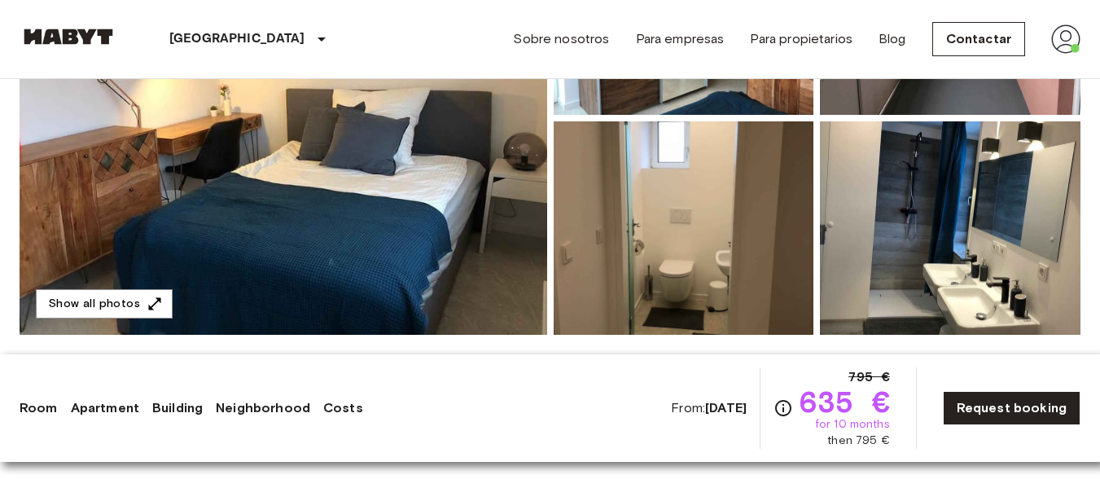
click at [293, 265] on img at bounding box center [283, 118] width 527 height 433
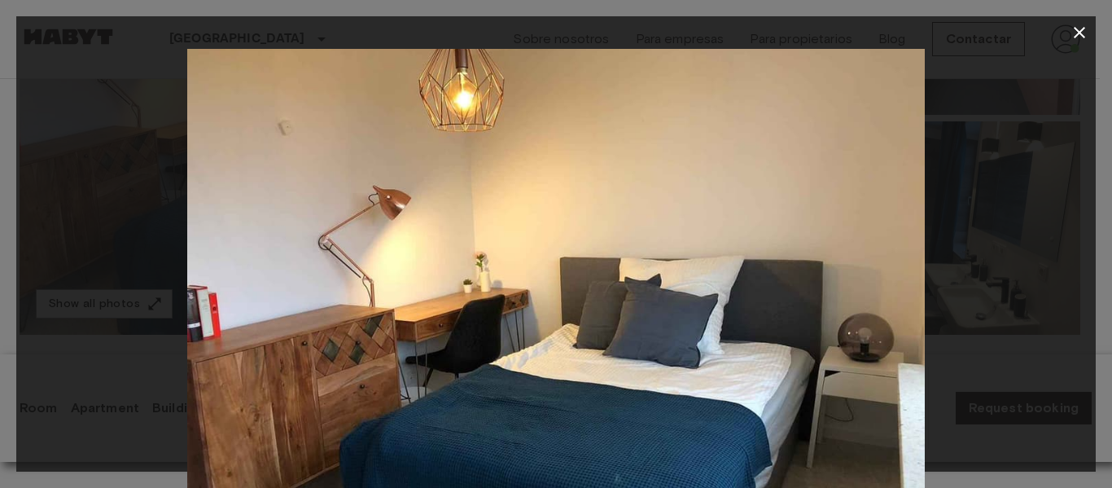
click at [989, 256] on div at bounding box center [555, 295] width 1079 height 492
click at [859, 277] on img at bounding box center [555, 295] width 737 height 492
click at [830, 320] on img at bounding box center [555, 295] width 737 height 492
click at [1075, 29] on icon "button" at bounding box center [1079, 32] width 11 height 11
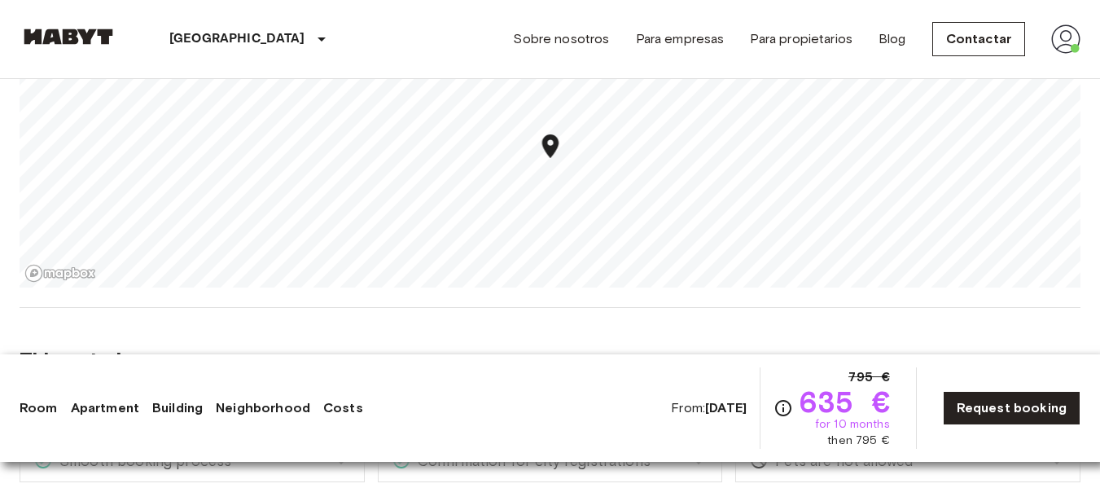
scroll to position [1058, 0]
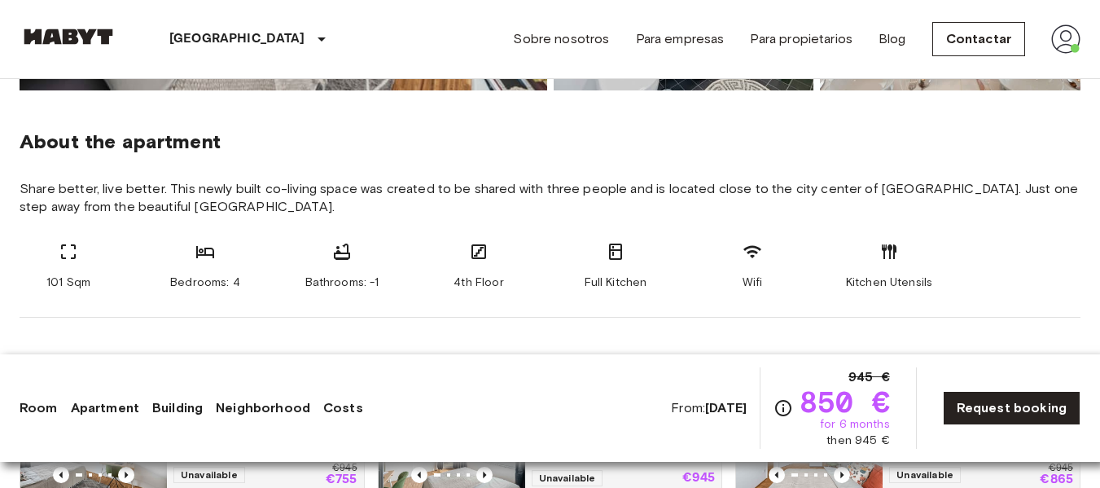
scroll to position [814, 0]
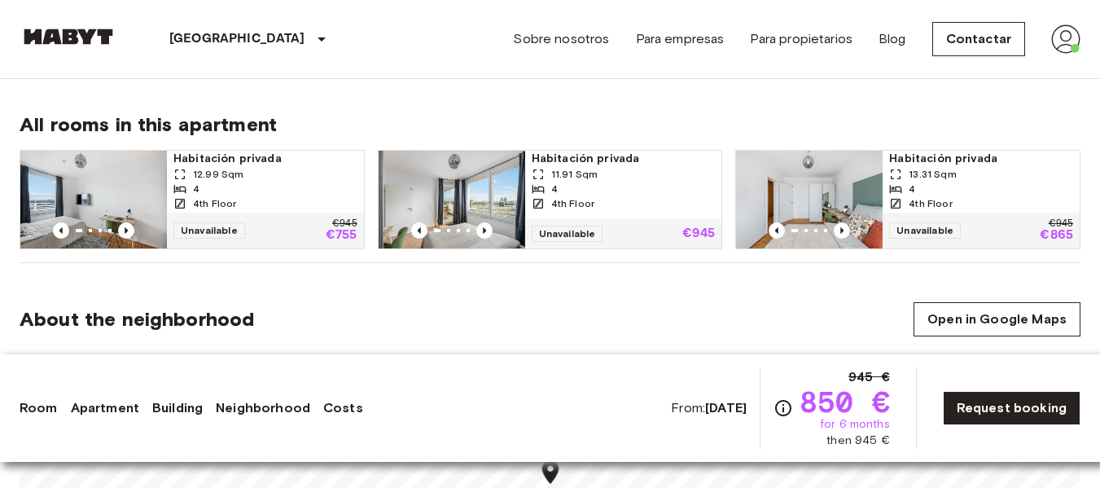
click at [107, 197] on img at bounding box center [93, 200] width 147 height 98
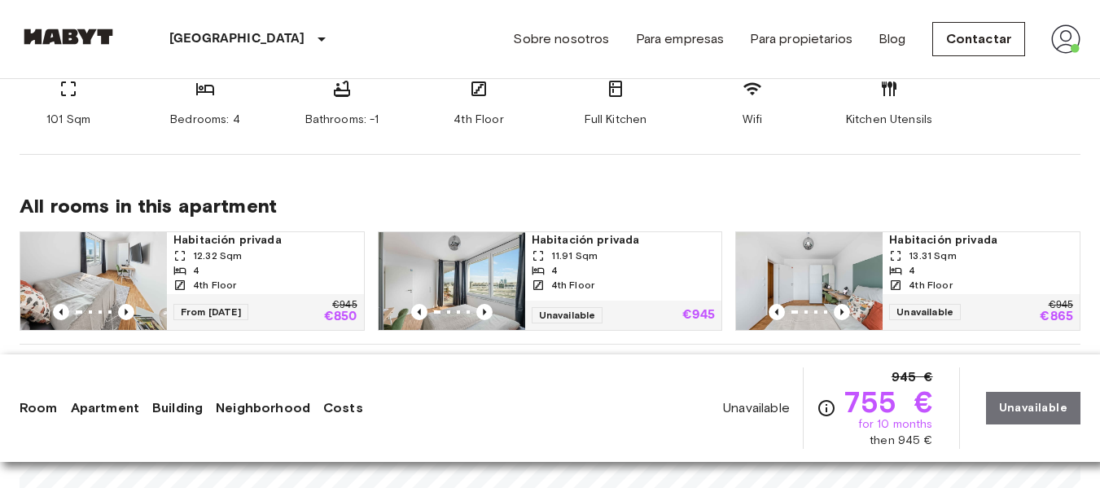
scroll to position [244, 0]
